Goal: Task Accomplishment & Management: Complete application form

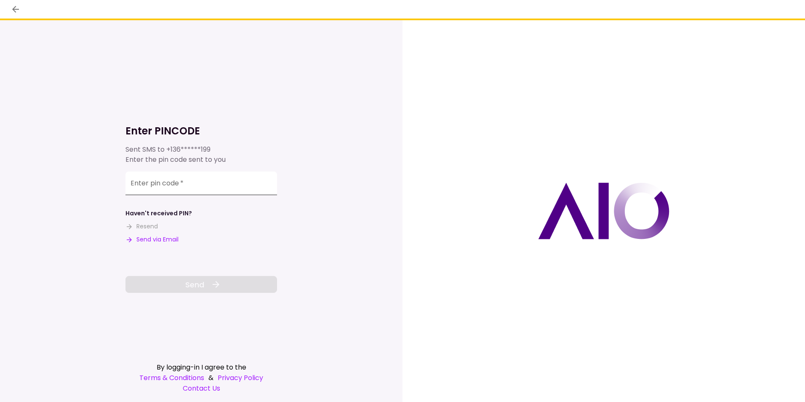
click at [200, 183] on input "Enter pin code   *" at bounding box center [201, 183] width 152 height 24
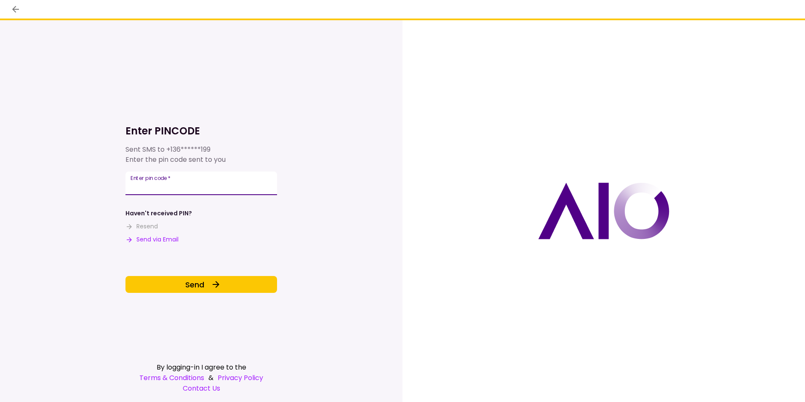
type input "******"
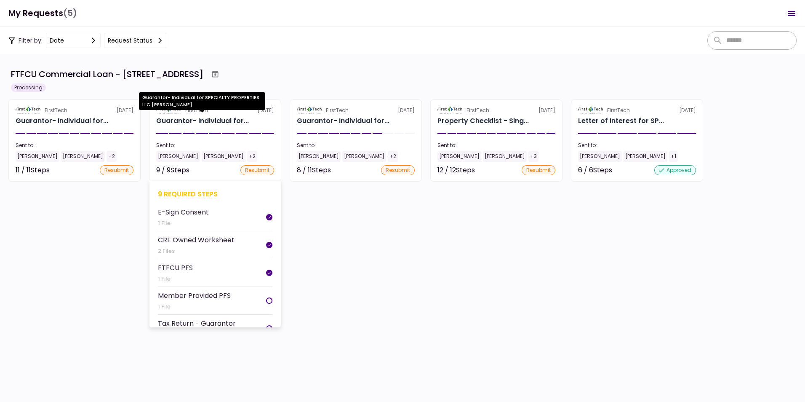
click at [188, 119] on div "Guarantor- Individual for..." at bounding box center [202, 121] width 93 height 10
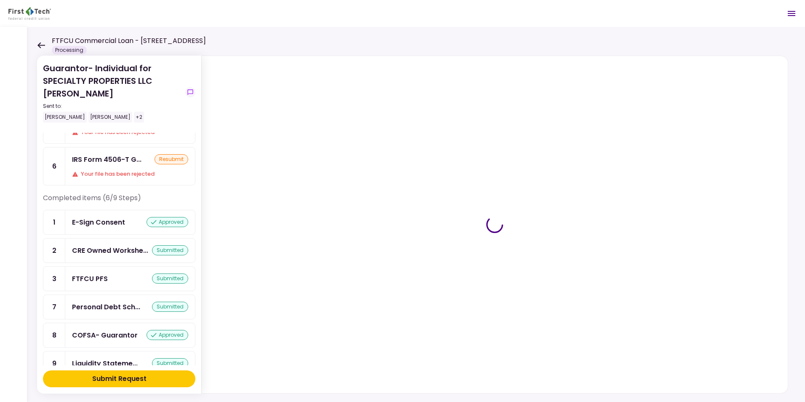
scroll to position [104, 0]
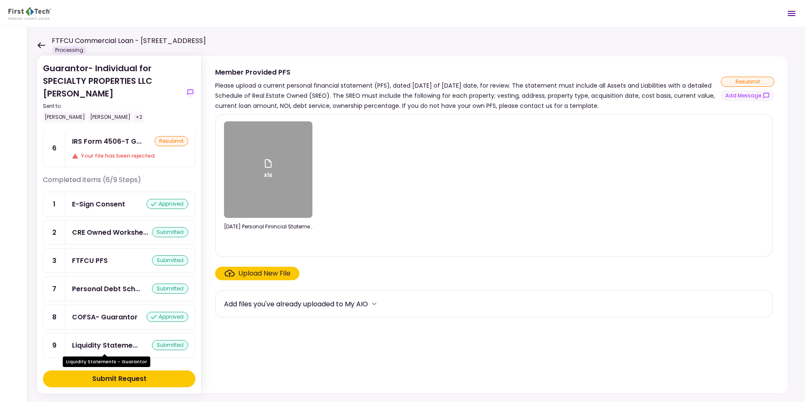
click at [99, 310] on div "Liquidity Stateme..." at bounding box center [105, 345] width 66 height 11
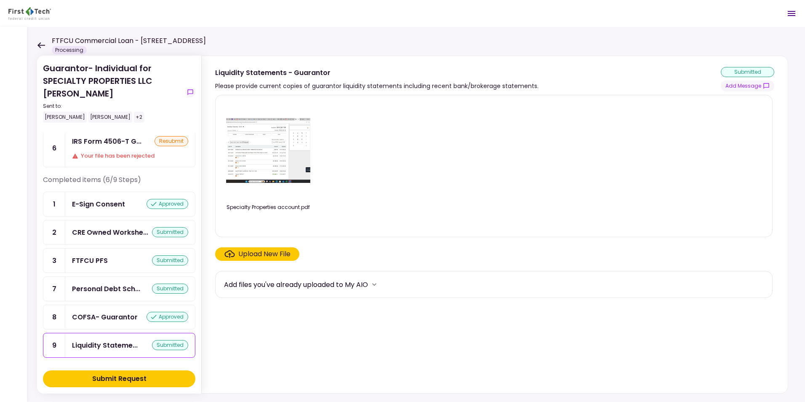
click at [255, 251] on div "Upload New File" at bounding box center [264, 254] width 52 height 10
click at [0, 0] on input "Upload New File" at bounding box center [0, 0] width 0 height 0
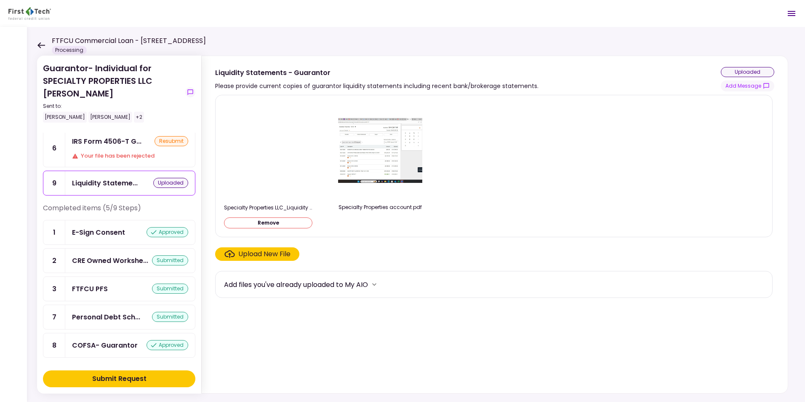
click at [267, 222] on button "Remove" at bounding box center [268, 222] width 88 height 11
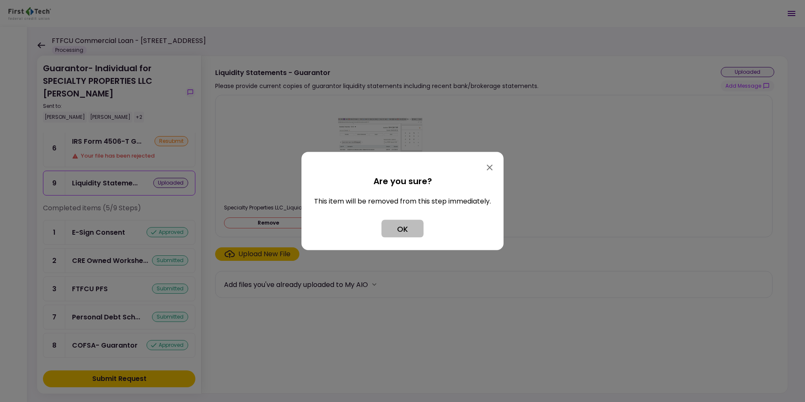
click at [406, 225] on button "OK" at bounding box center [402, 229] width 42 height 18
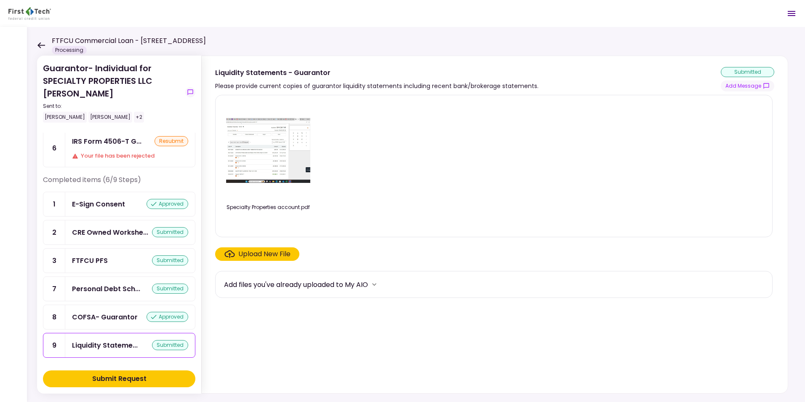
click at [254, 251] on div "Upload New File" at bounding box center [264, 254] width 52 height 10
click at [0, 0] on input "Upload New File" at bounding box center [0, 0] width 0 height 0
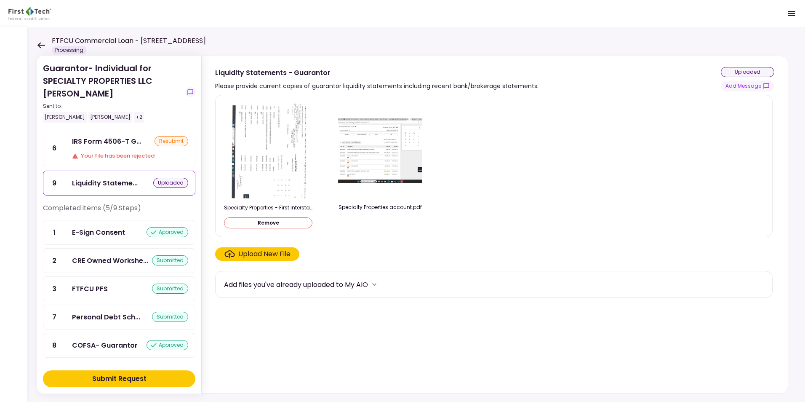
click at [40, 42] on icon at bounding box center [41, 45] width 8 height 6
